Goal: Find specific page/section

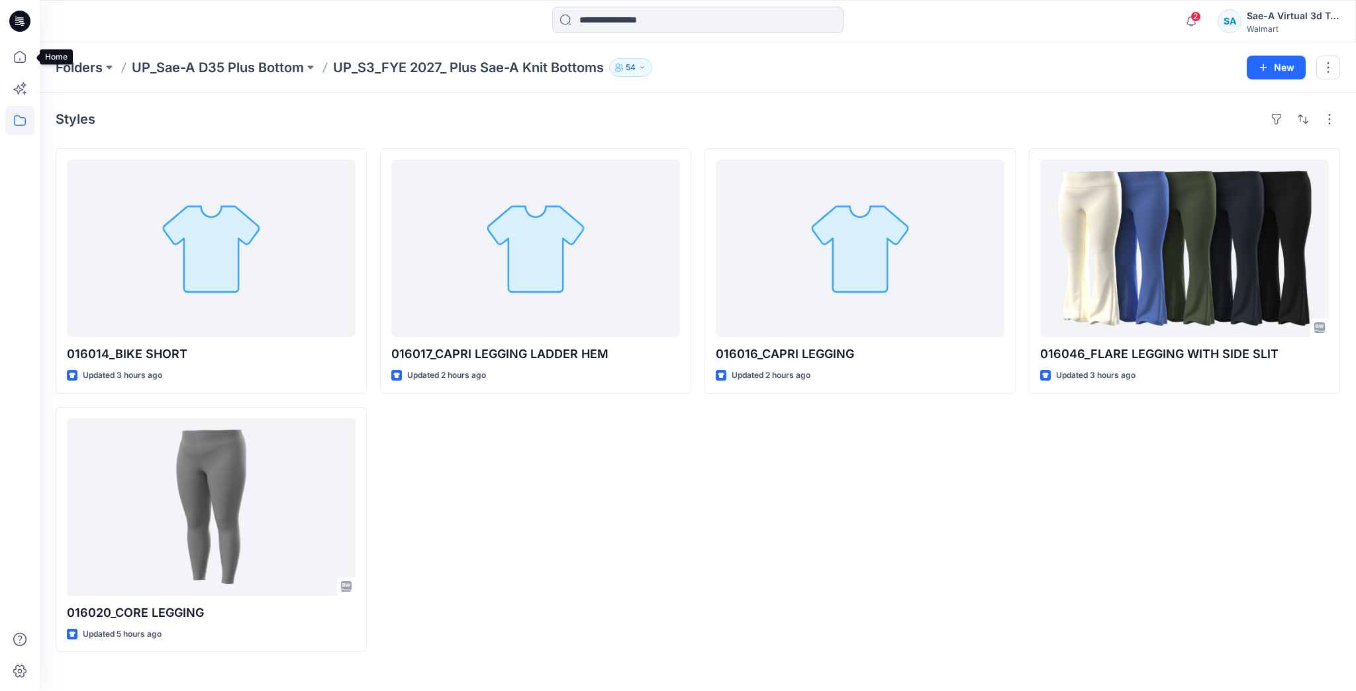
drag, startPoint x: 26, startPoint y: 52, endPoint x: 34, endPoint y: 53, distance: 8.7
click at [26, 52] on icon at bounding box center [19, 56] width 29 height 29
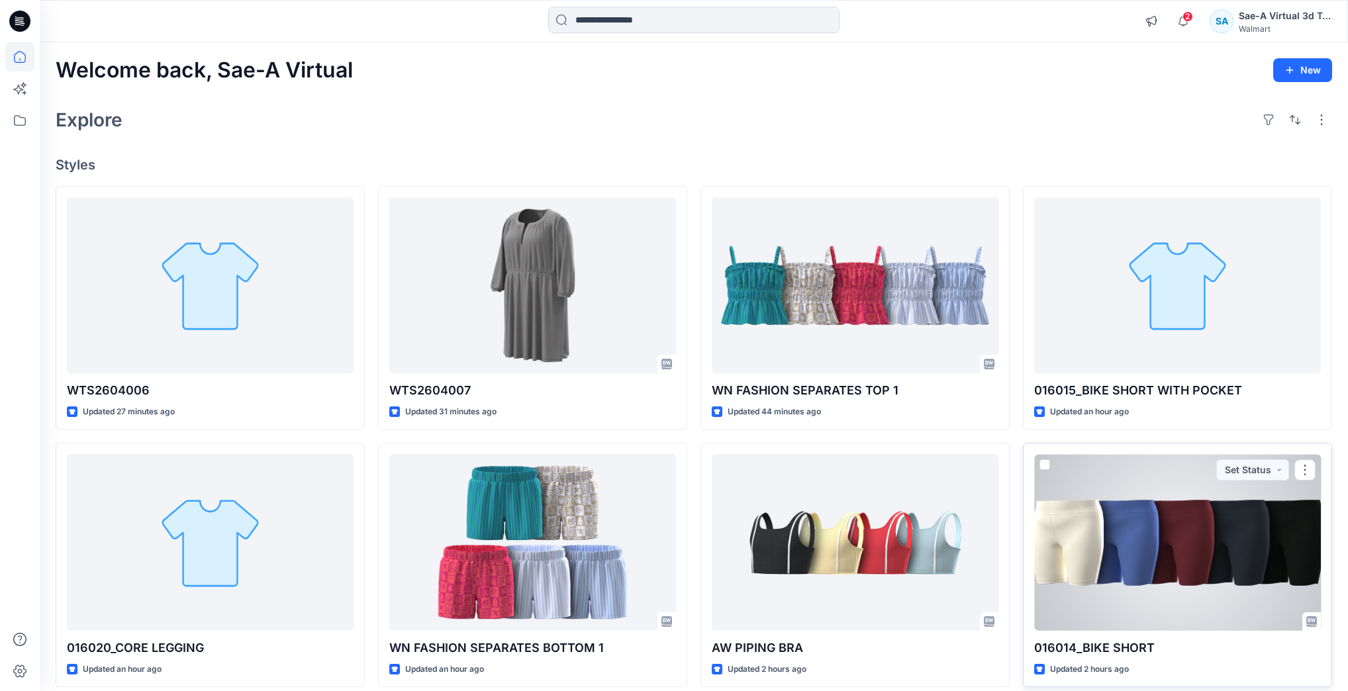
click at [1150, 551] on div at bounding box center [1177, 542] width 287 height 176
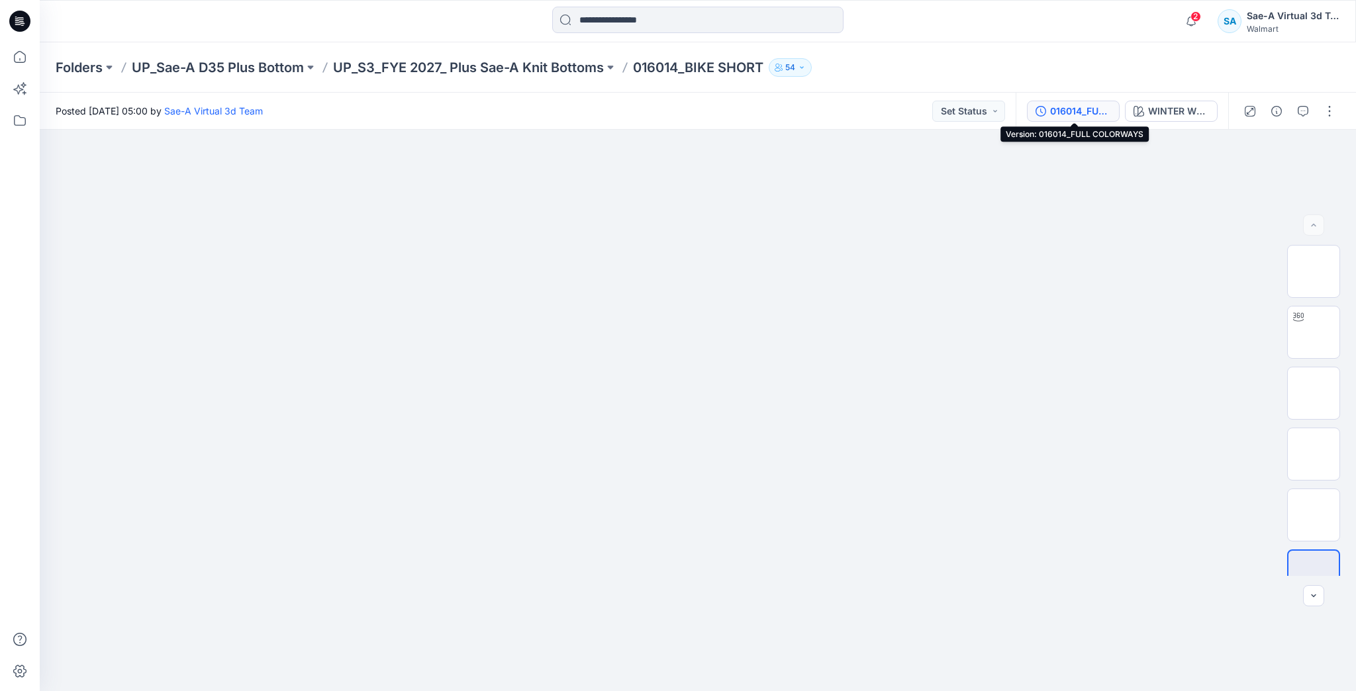
click at [1063, 110] on div "016014_FULL COLORWAYS" at bounding box center [1080, 111] width 61 height 15
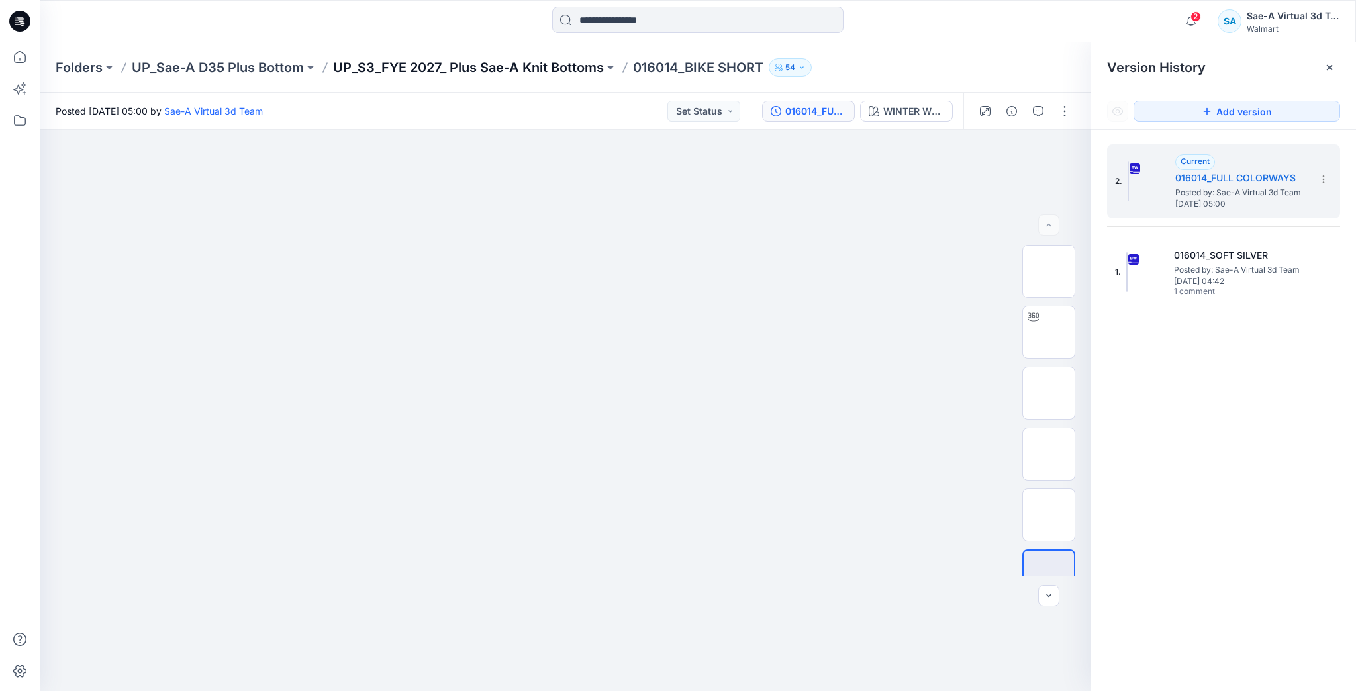
click at [499, 64] on p "UP_S3_FYE 2027_ Plus Sae-A Knit Bottoms" at bounding box center [468, 67] width 271 height 19
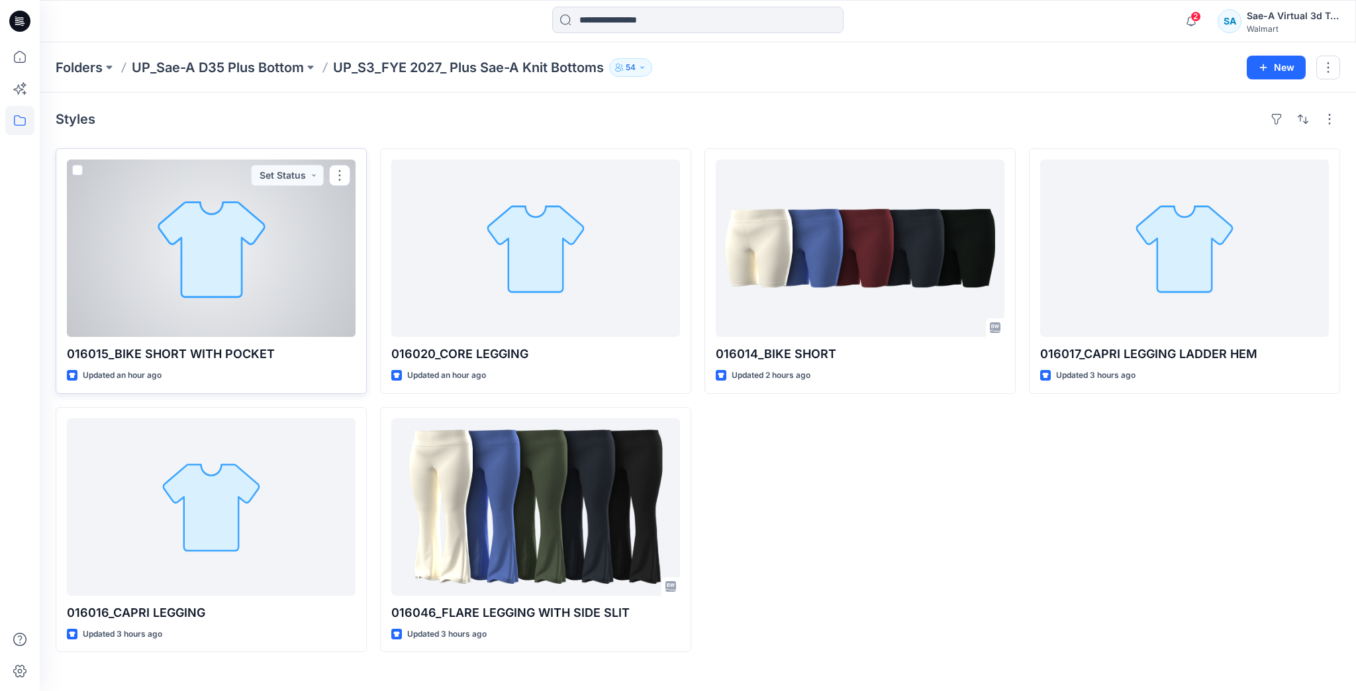
click at [217, 297] on div at bounding box center [211, 248] width 289 height 177
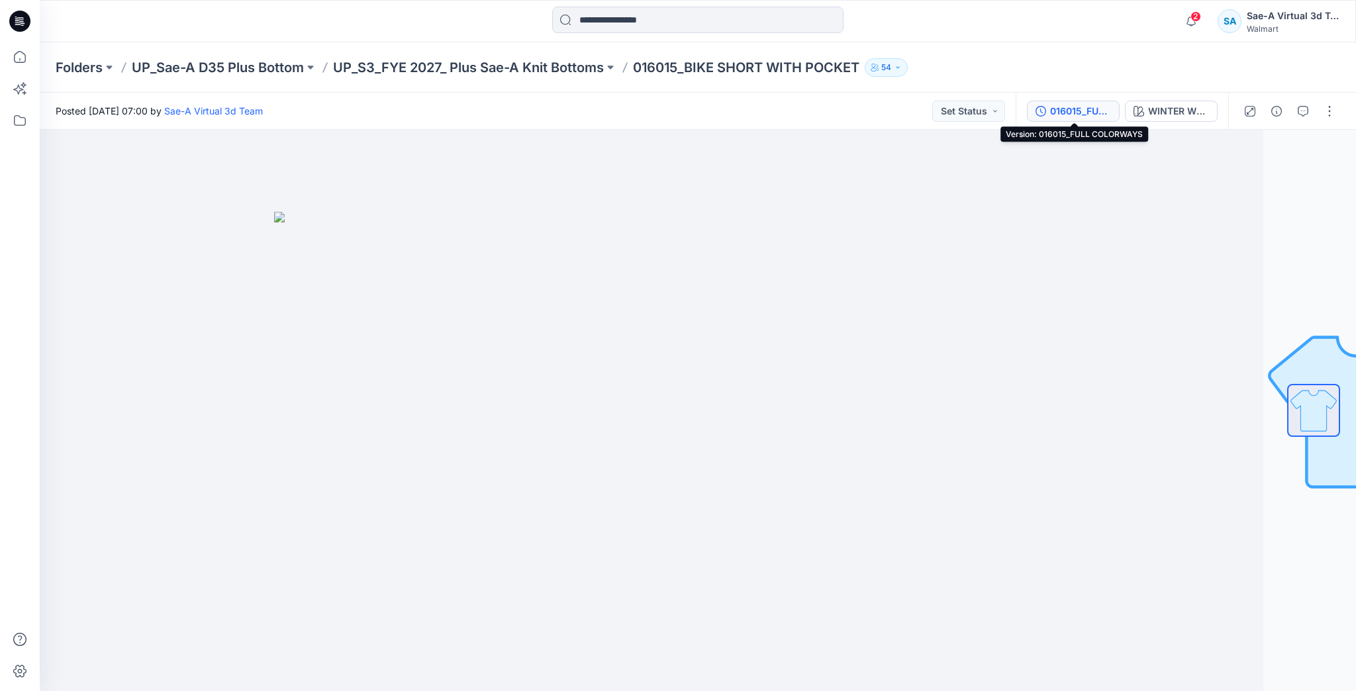
click at [1077, 111] on div "016015_FULL COLORWAYS" at bounding box center [1080, 111] width 61 height 15
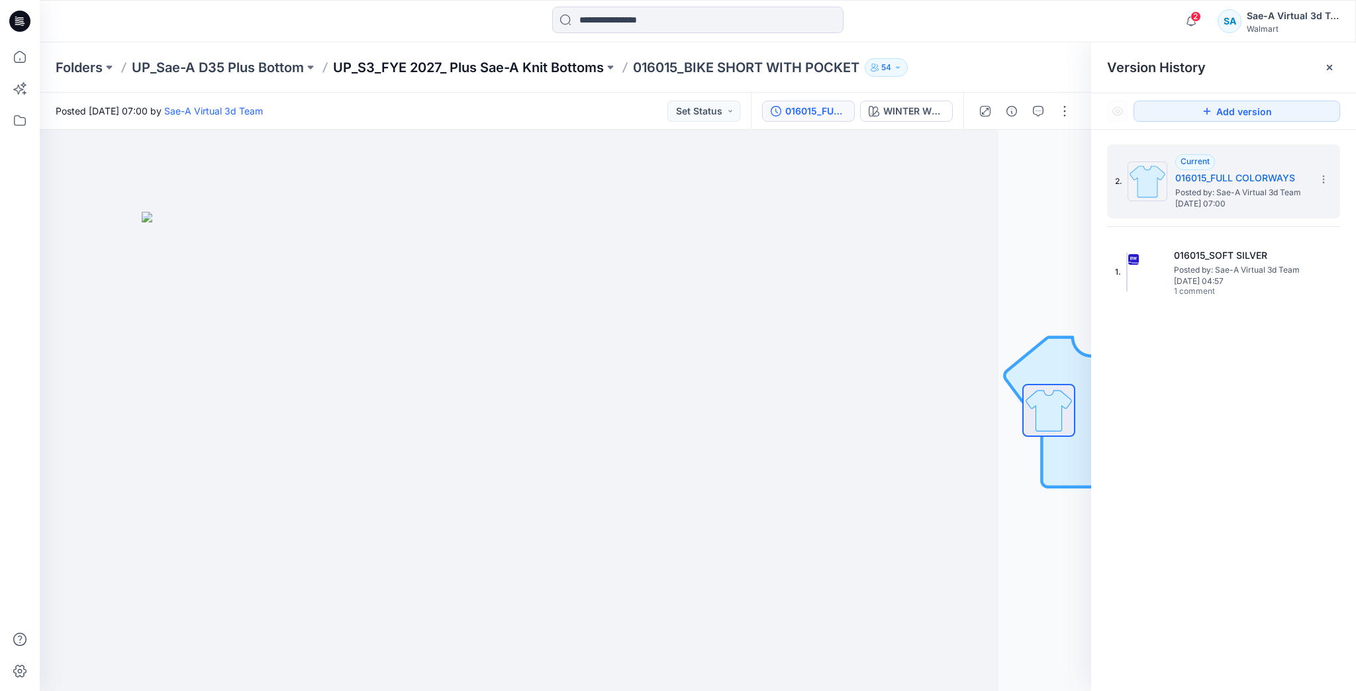
click at [459, 71] on p "UP_S3_FYE 2027_ Plus Sae-A Knit Bottoms" at bounding box center [468, 67] width 271 height 19
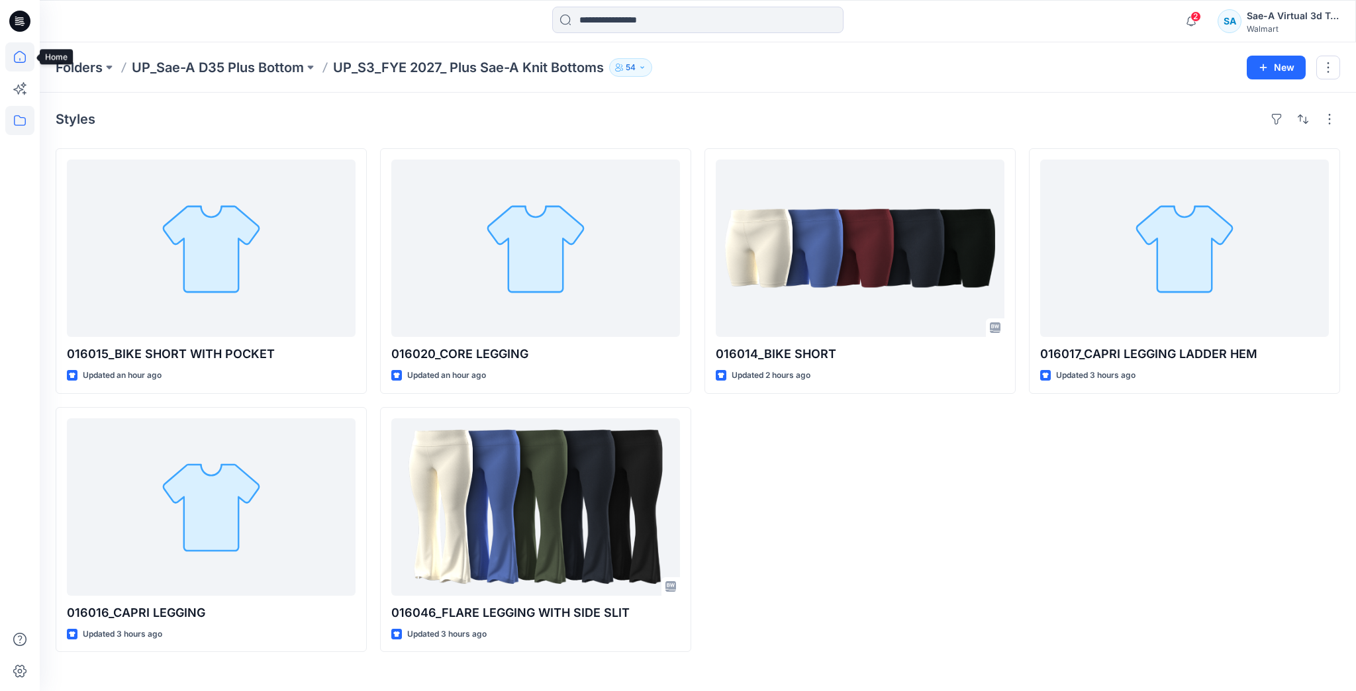
click at [16, 53] on icon at bounding box center [20, 57] width 12 height 12
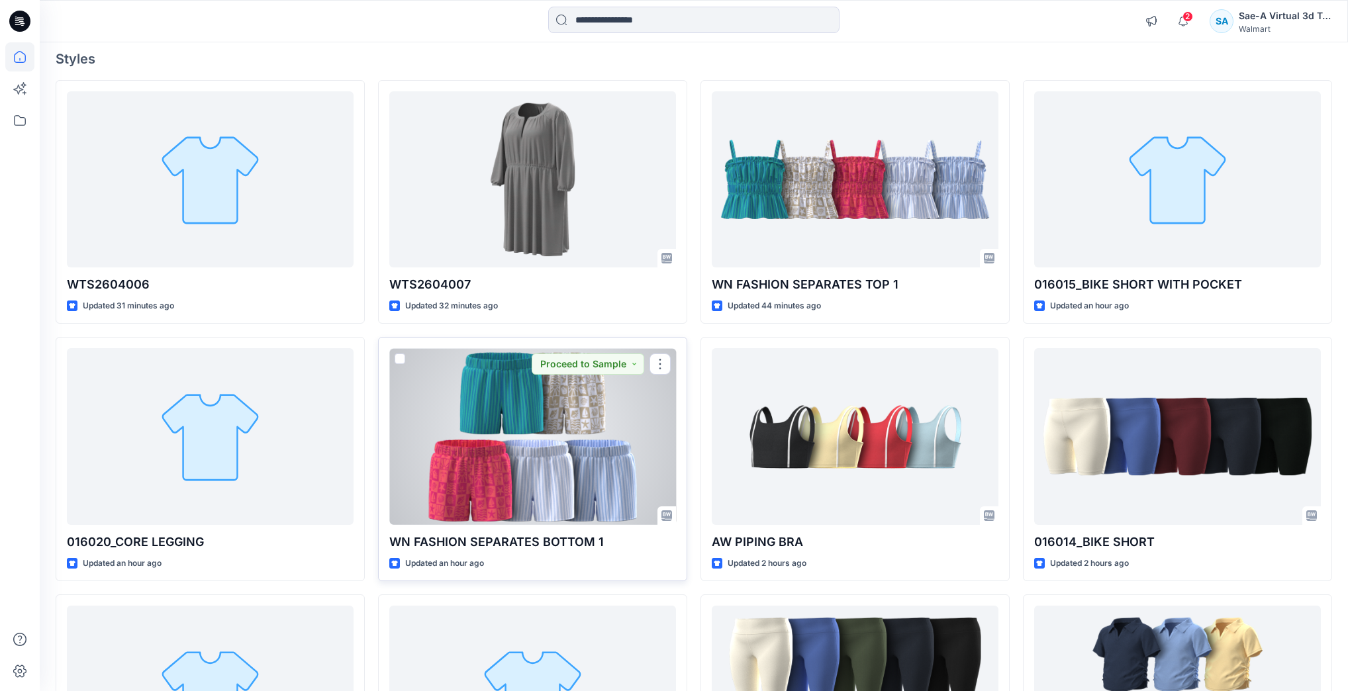
scroll to position [53, 0]
